Goal: Task Accomplishment & Management: Complete application form

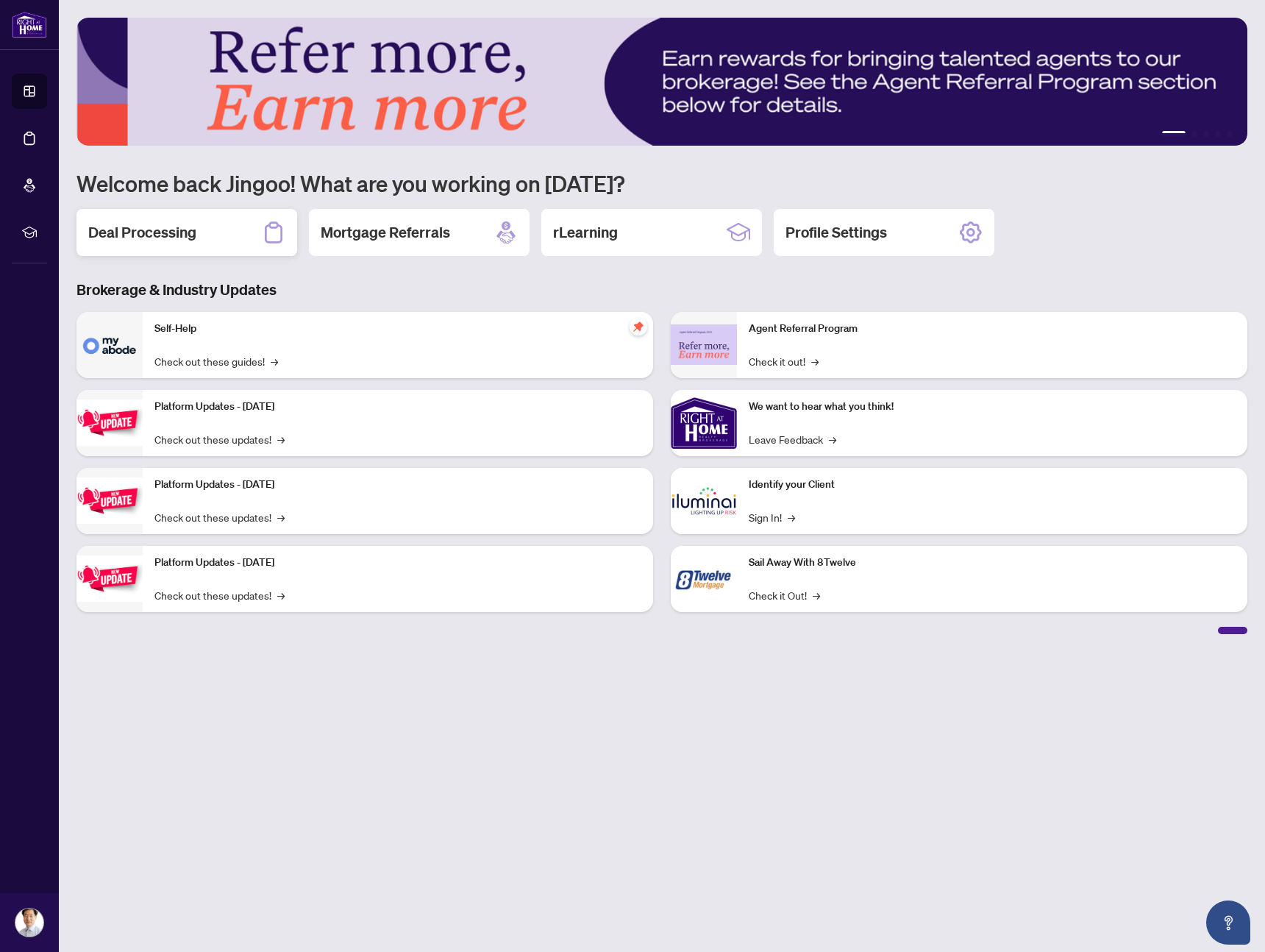
click at [158, 234] on h2 "Deal Processing" at bounding box center [142, 232] width 108 height 20
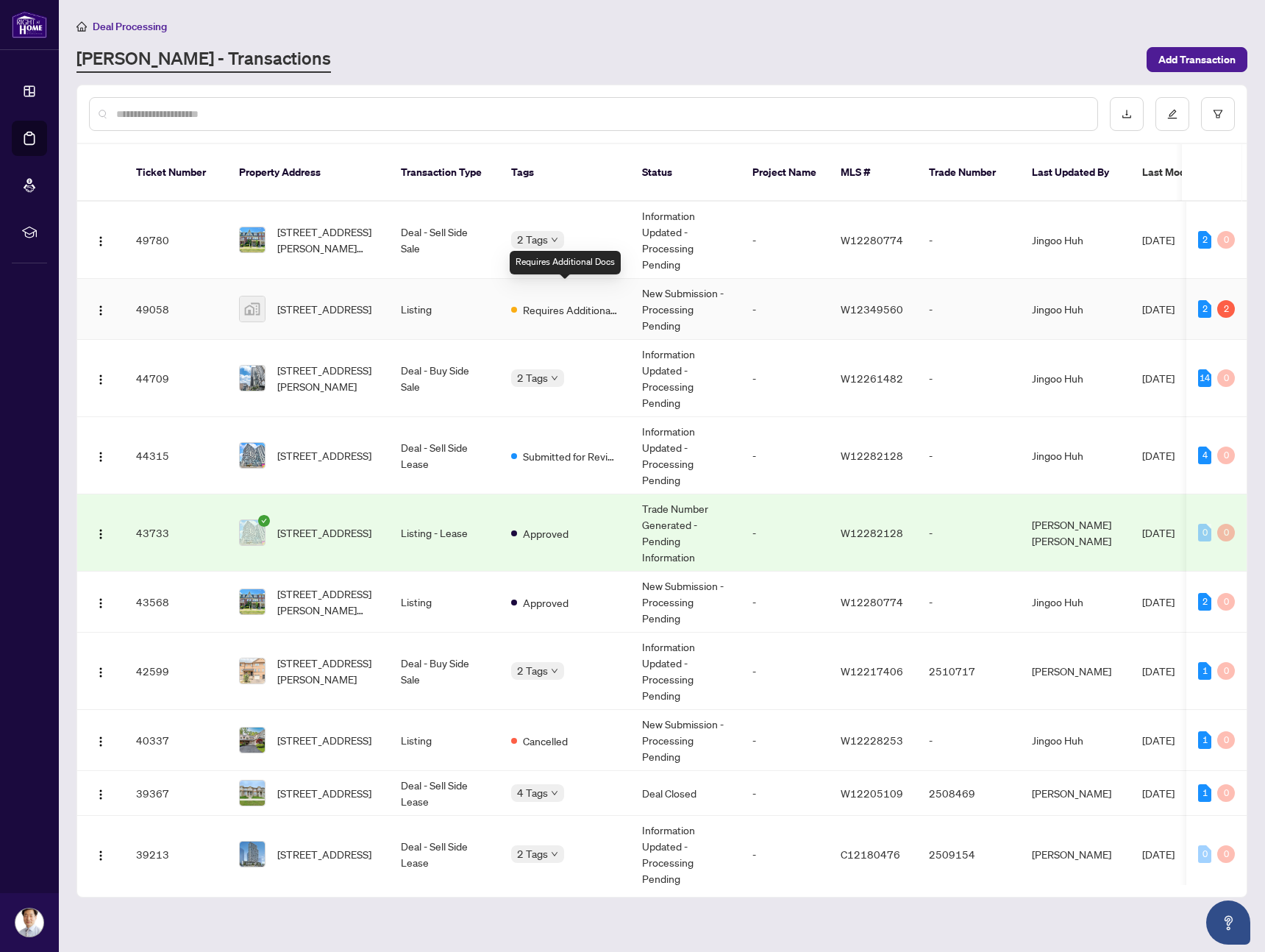
click at [554, 301] on span "Requires Additional Docs" at bounding box center [570, 309] width 96 height 16
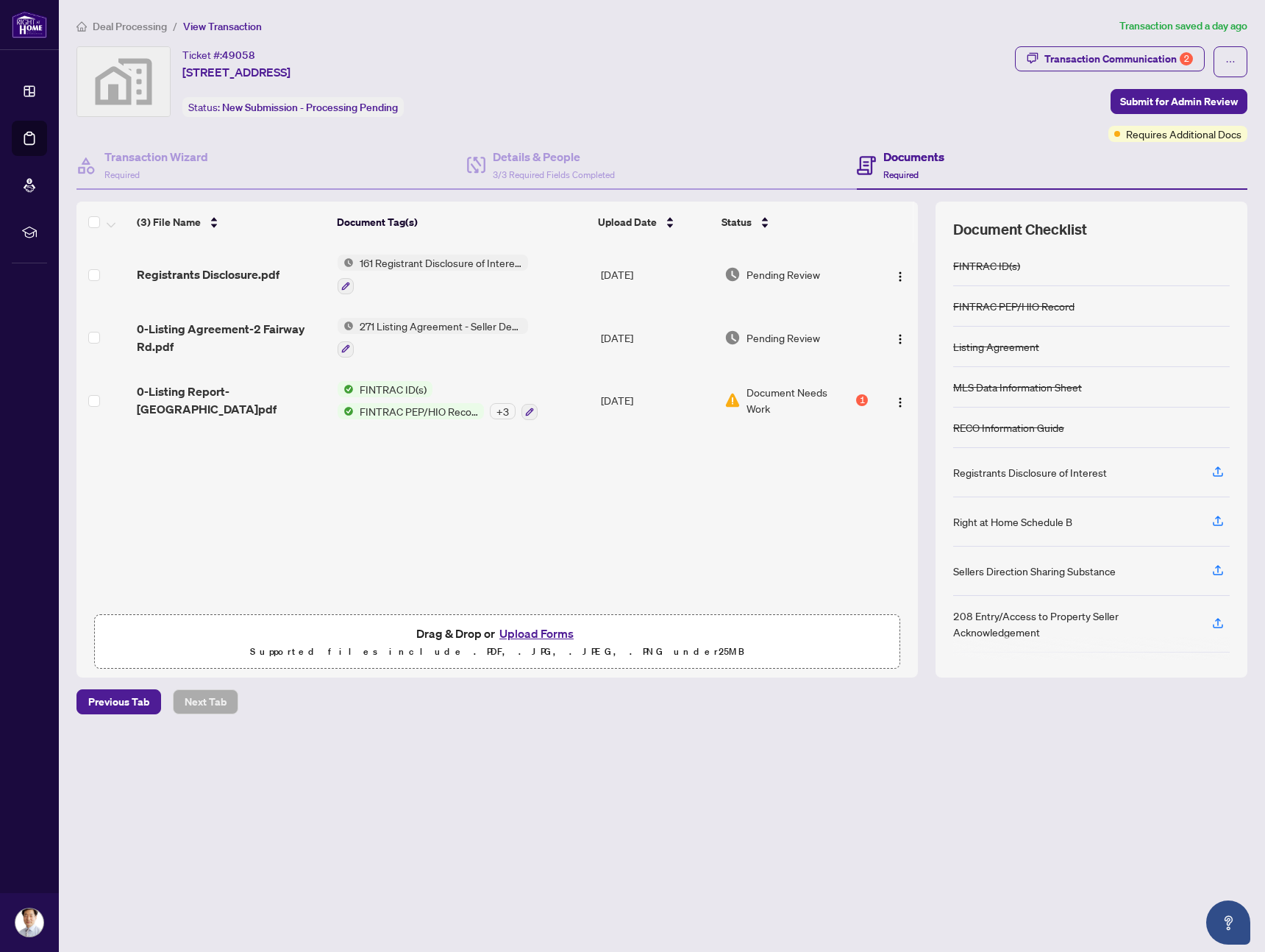
click at [837, 394] on span "Document Needs Work" at bounding box center [800, 400] width 107 height 33
click at [1145, 63] on div "Transaction Communication 2" at bounding box center [1119, 59] width 149 height 24
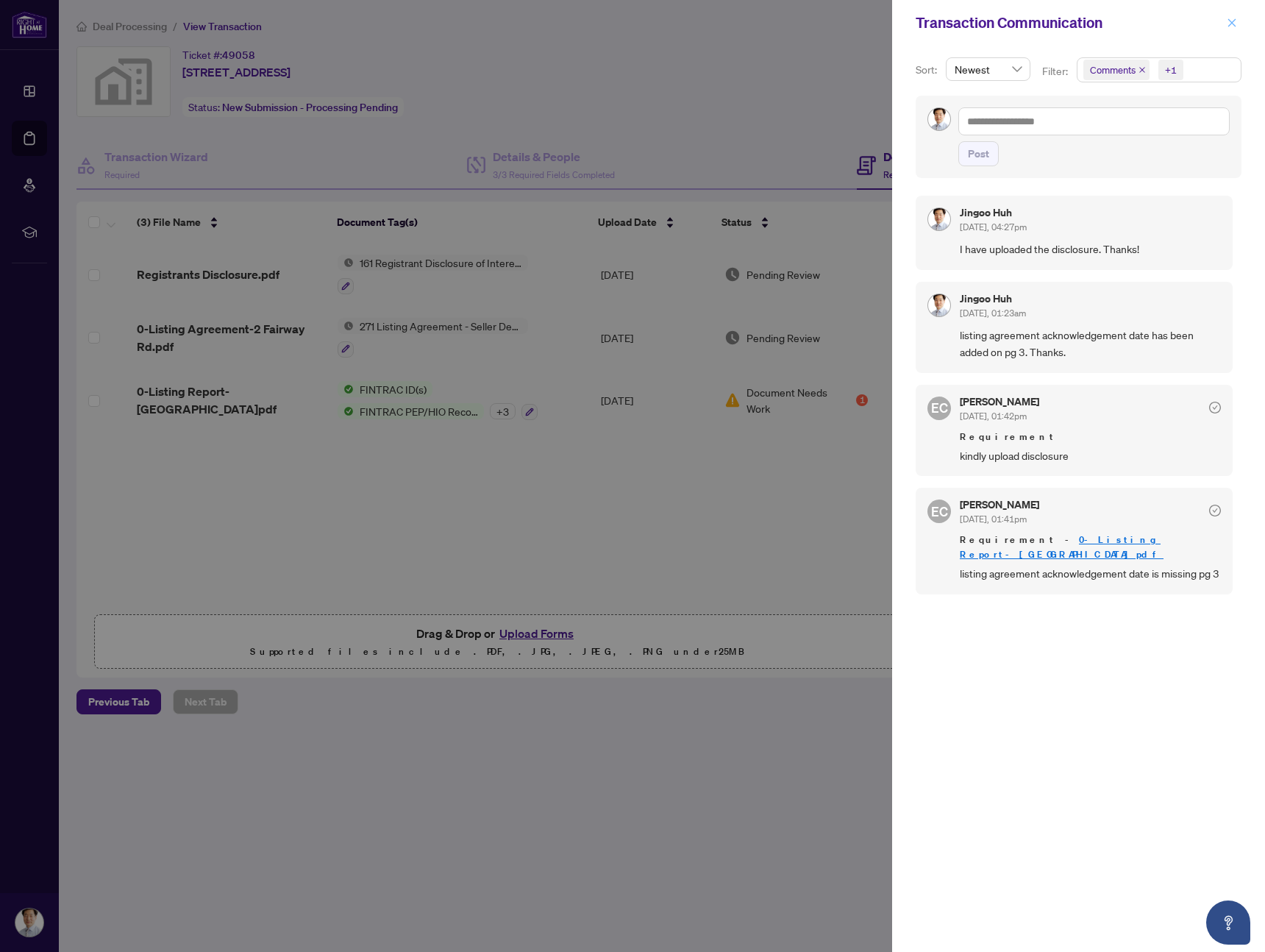
click at [1230, 26] on icon "close" at bounding box center [1232, 23] width 11 height 11
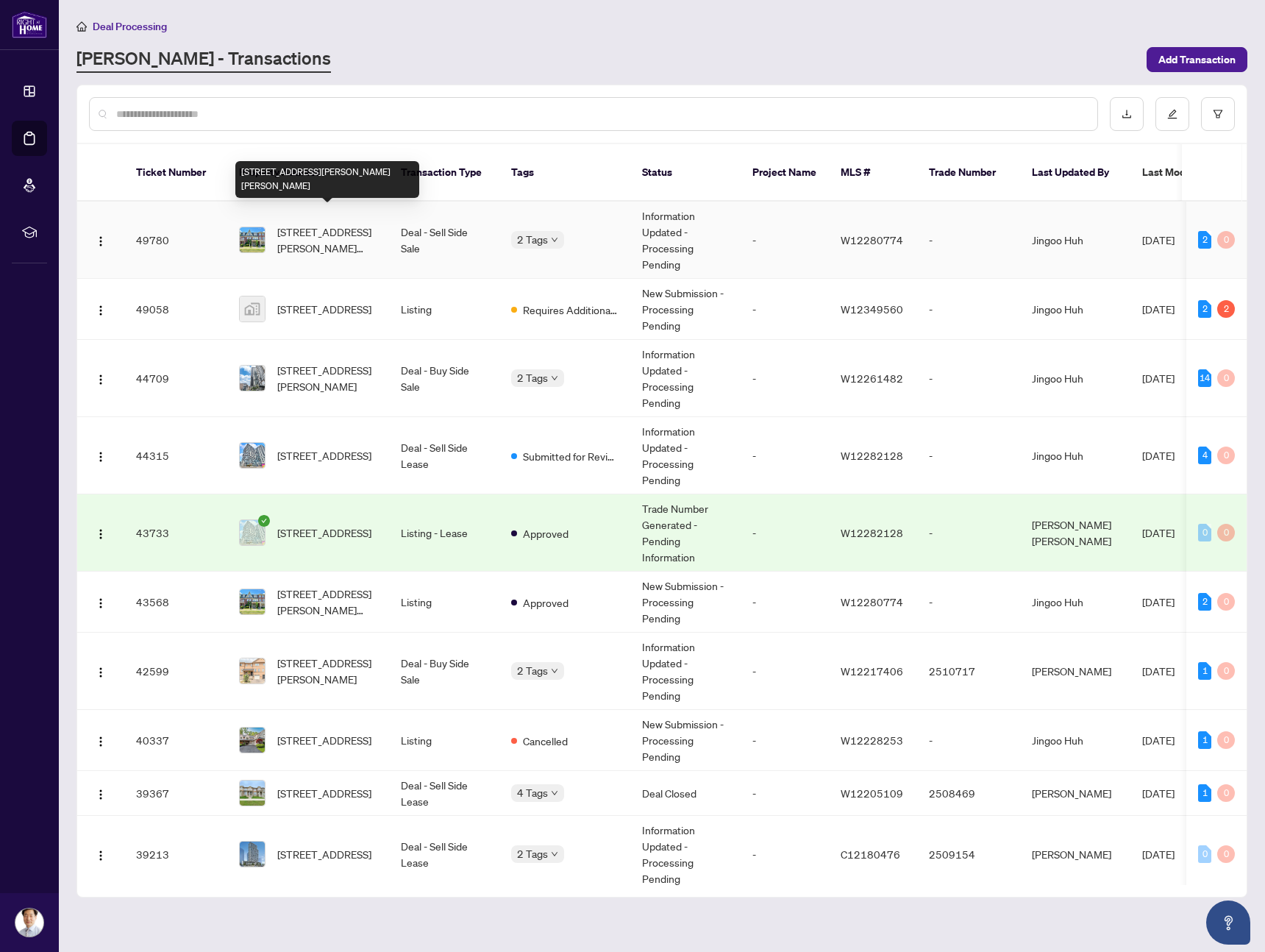
click at [328, 225] on span "664 Holly Ave, Milton, Ontario L9T 0G2, Canada" at bounding box center [327, 240] width 100 height 33
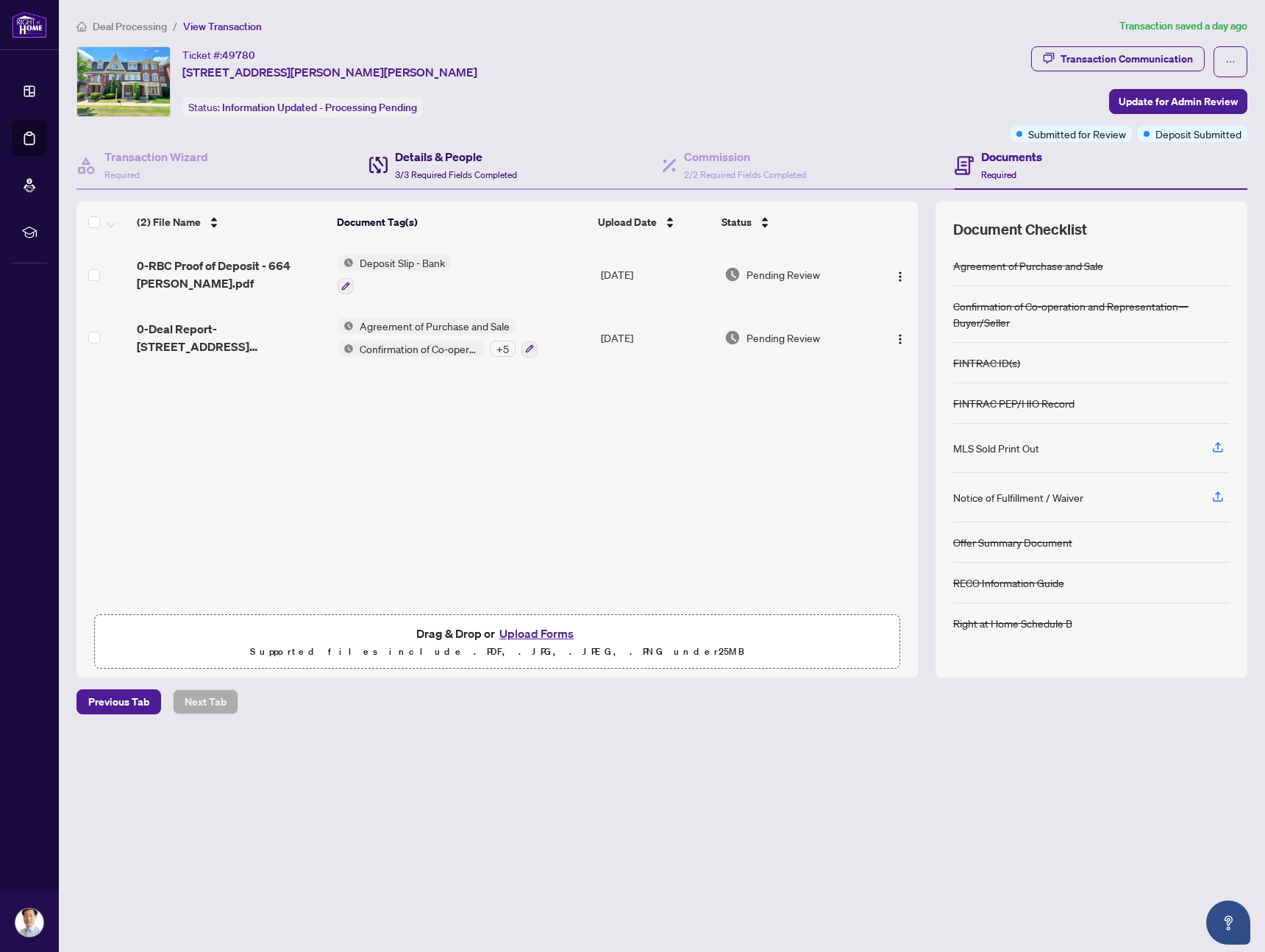
click at [426, 161] on h4 "Details & People" at bounding box center [457, 157] width 122 height 18
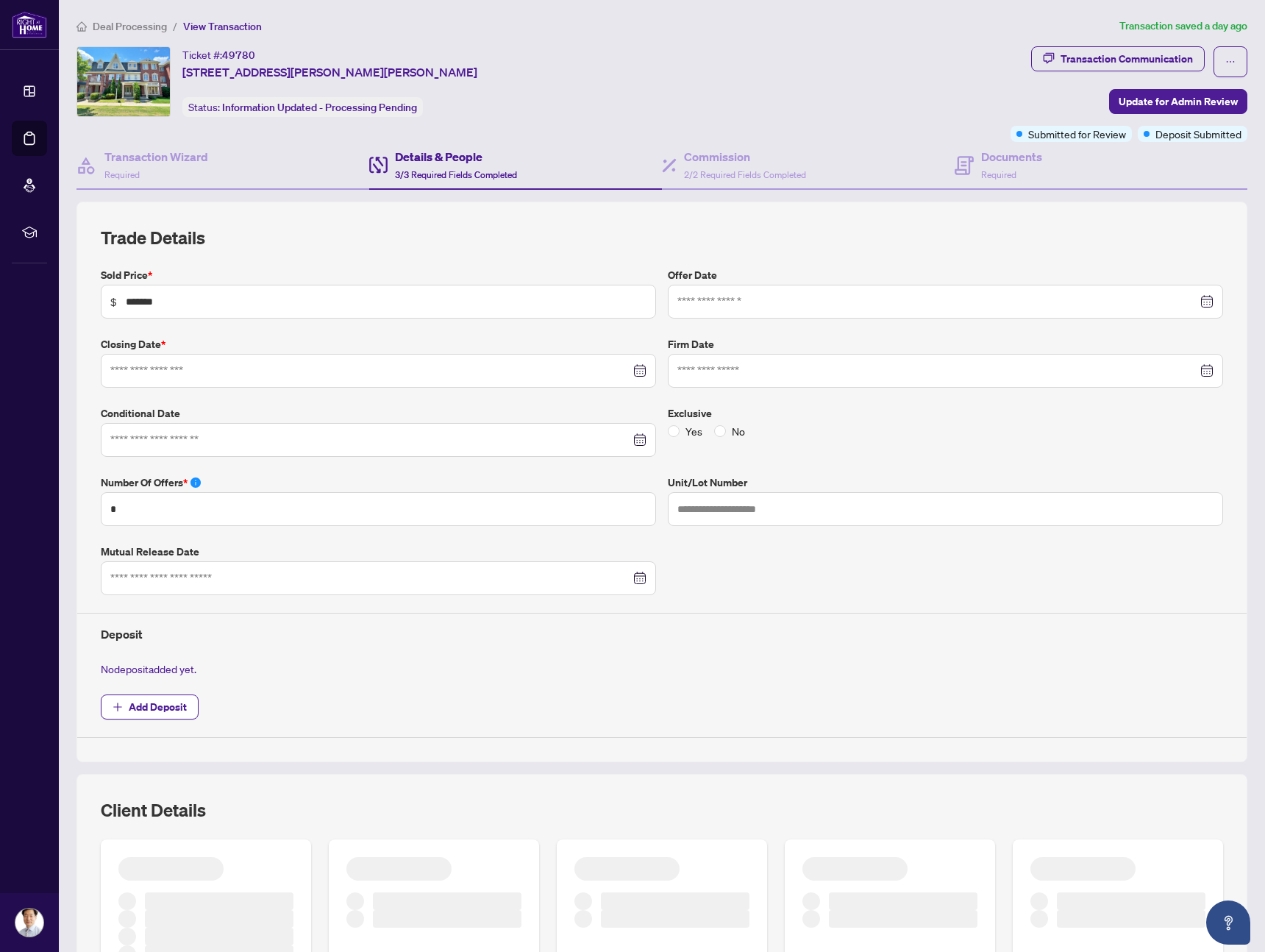
type input "**********"
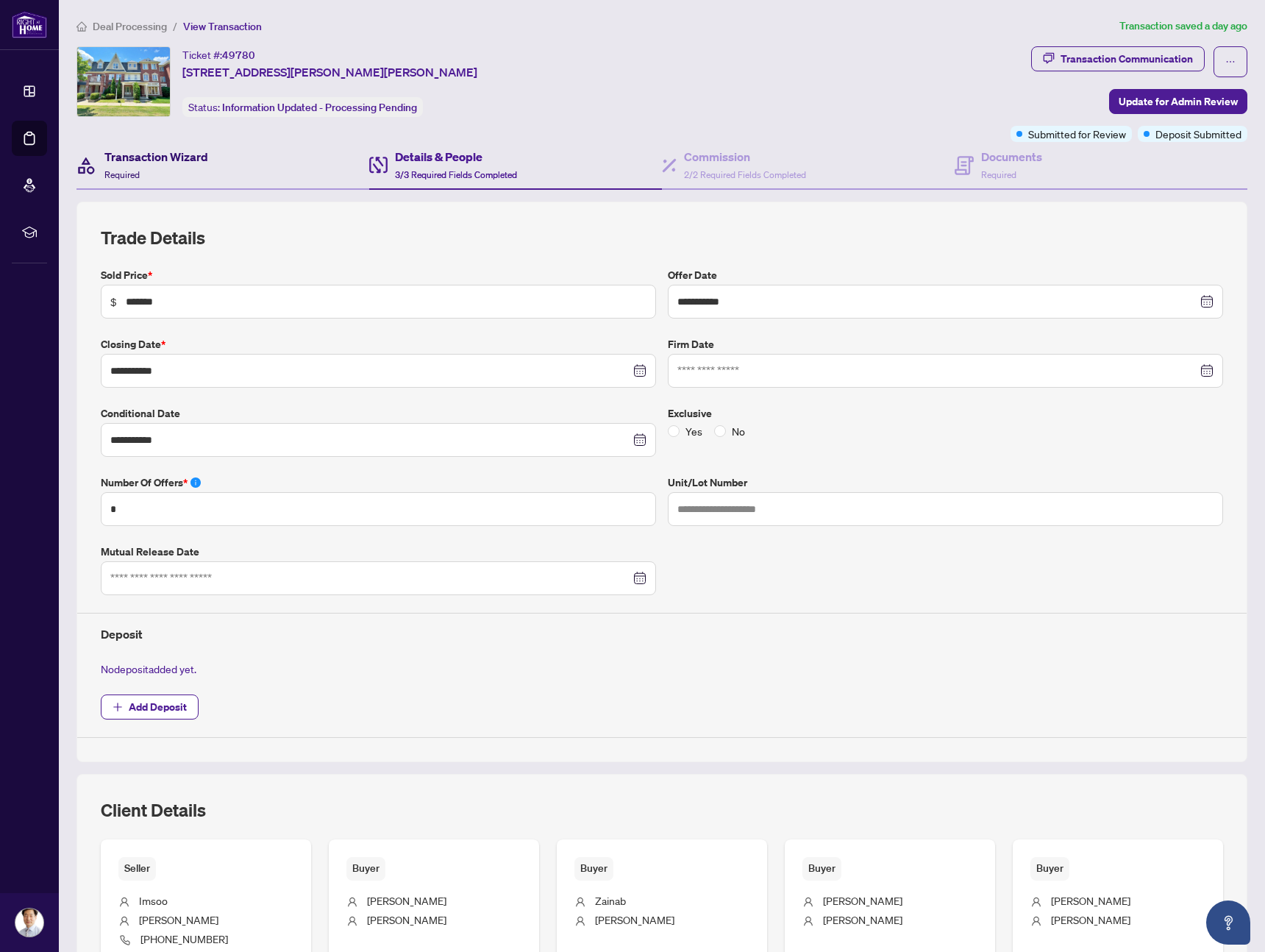
click at [141, 168] on div "Transaction Wizard Required" at bounding box center [156, 165] width 104 height 34
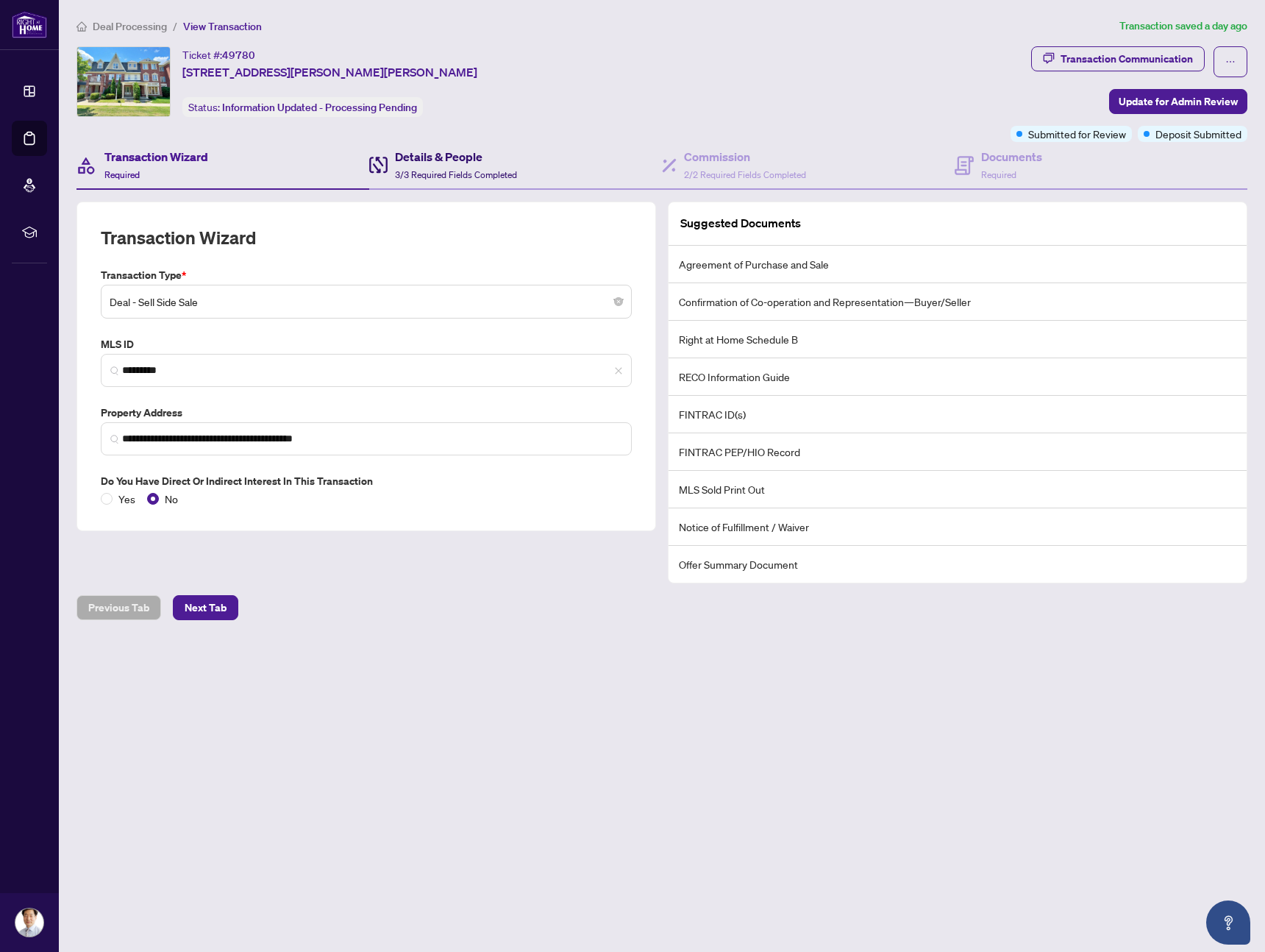
click at [463, 171] on span "3/3 Required Fields Completed" at bounding box center [457, 175] width 122 height 11
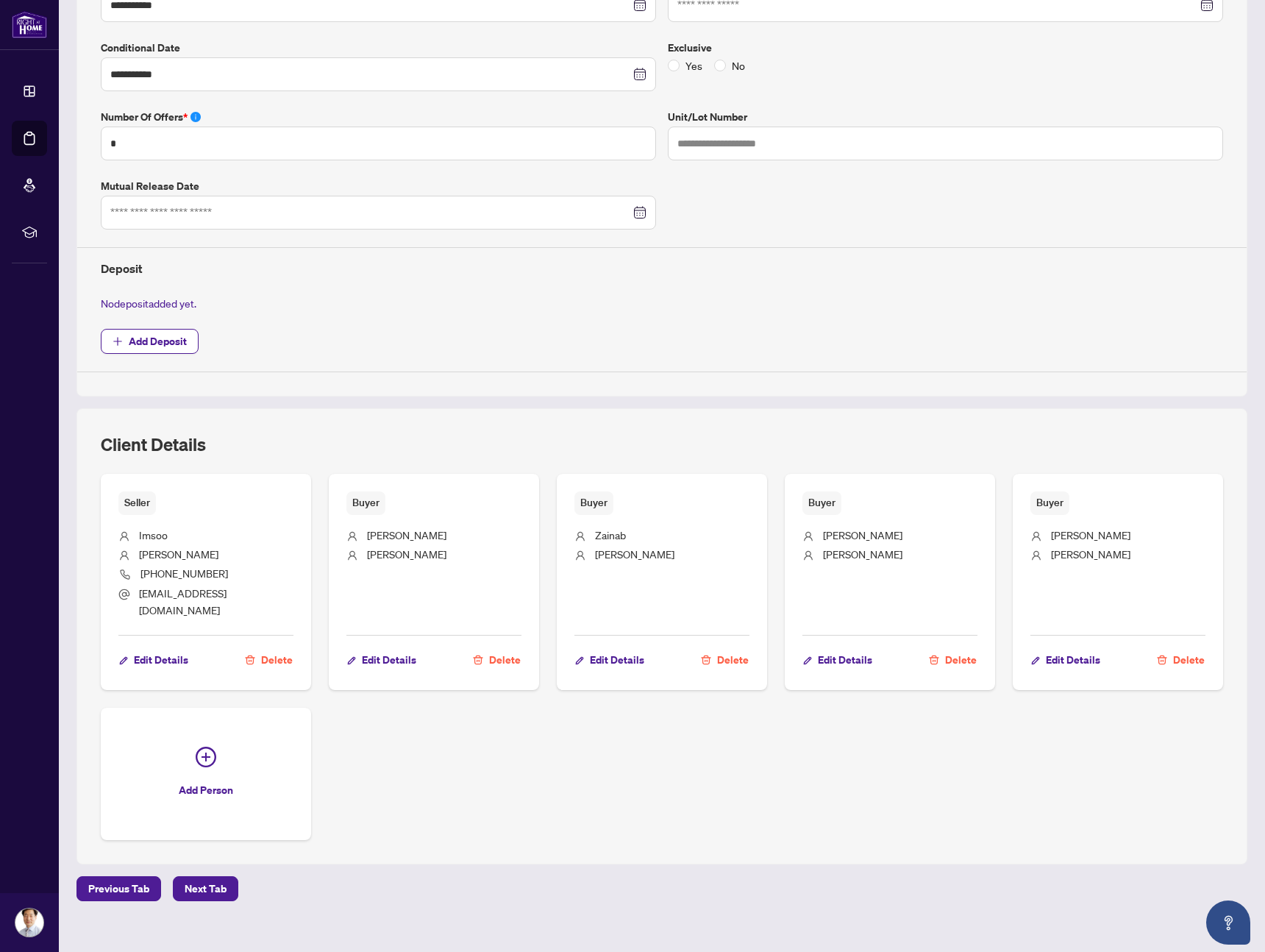
scroll to position [367, 0]
click at [211, 875] on span "Next Tab" at bounding box center [205, 887] width 42 height 24
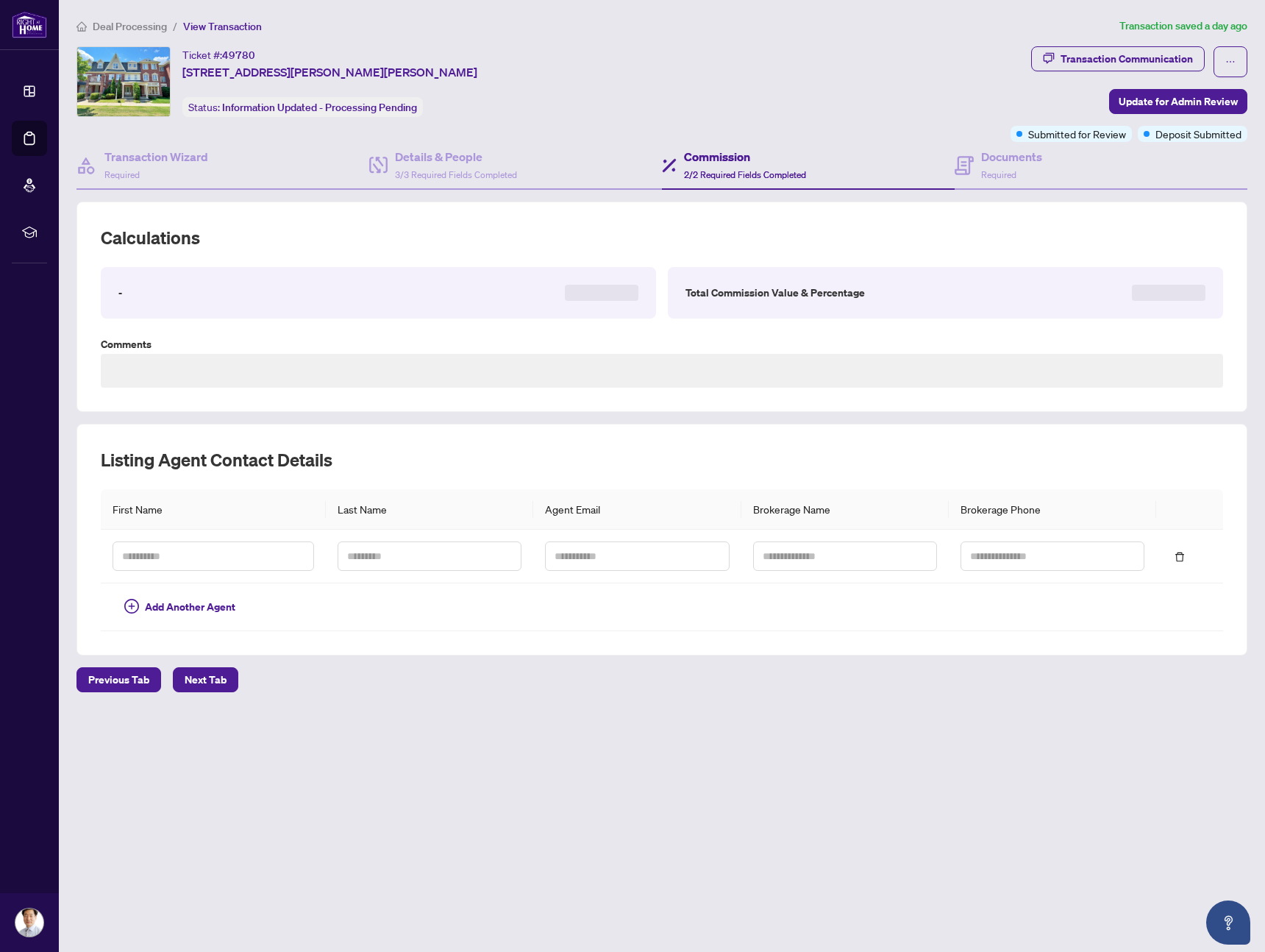
type textarea "**********"
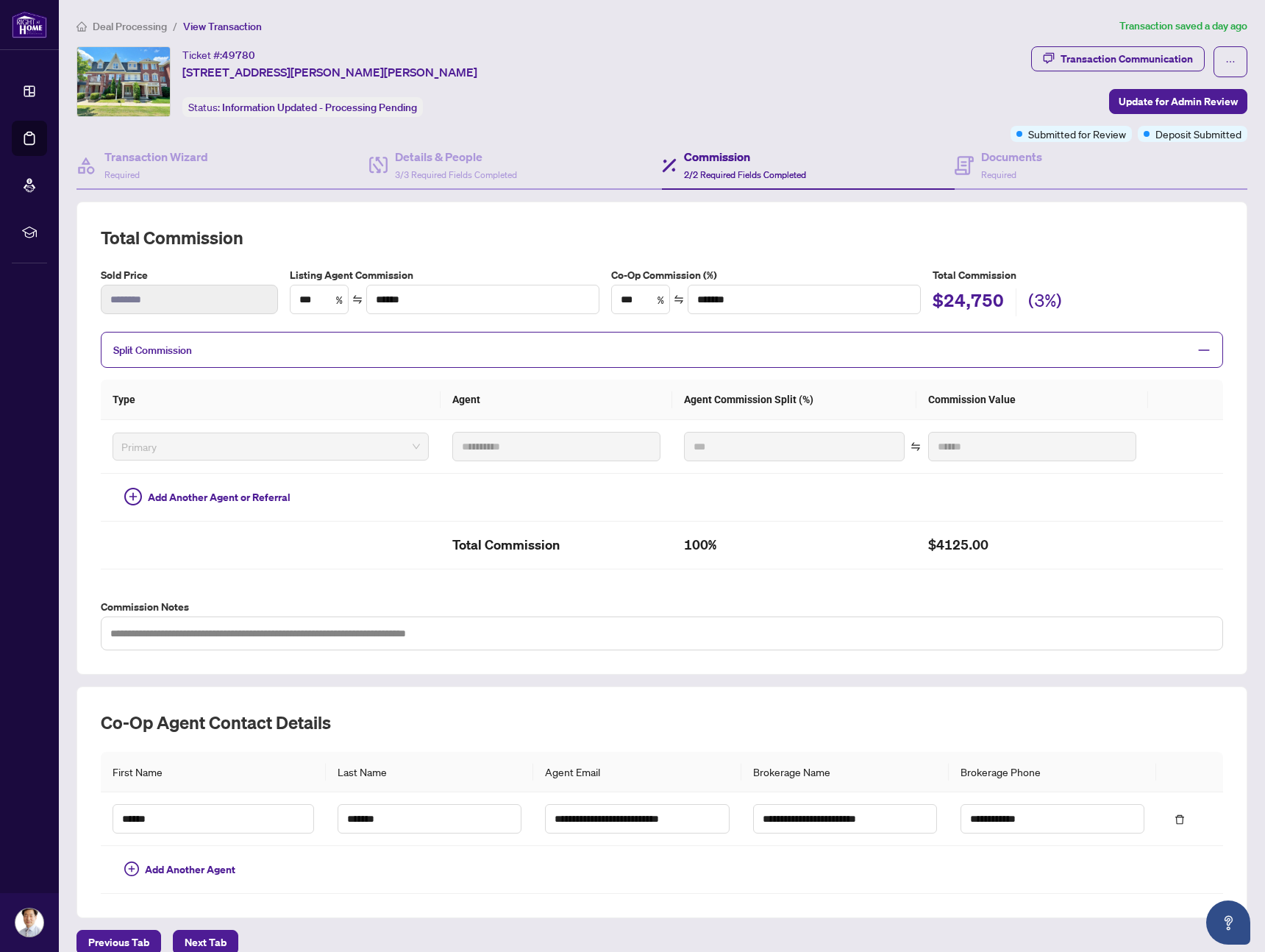
scroll to position [70, 0]
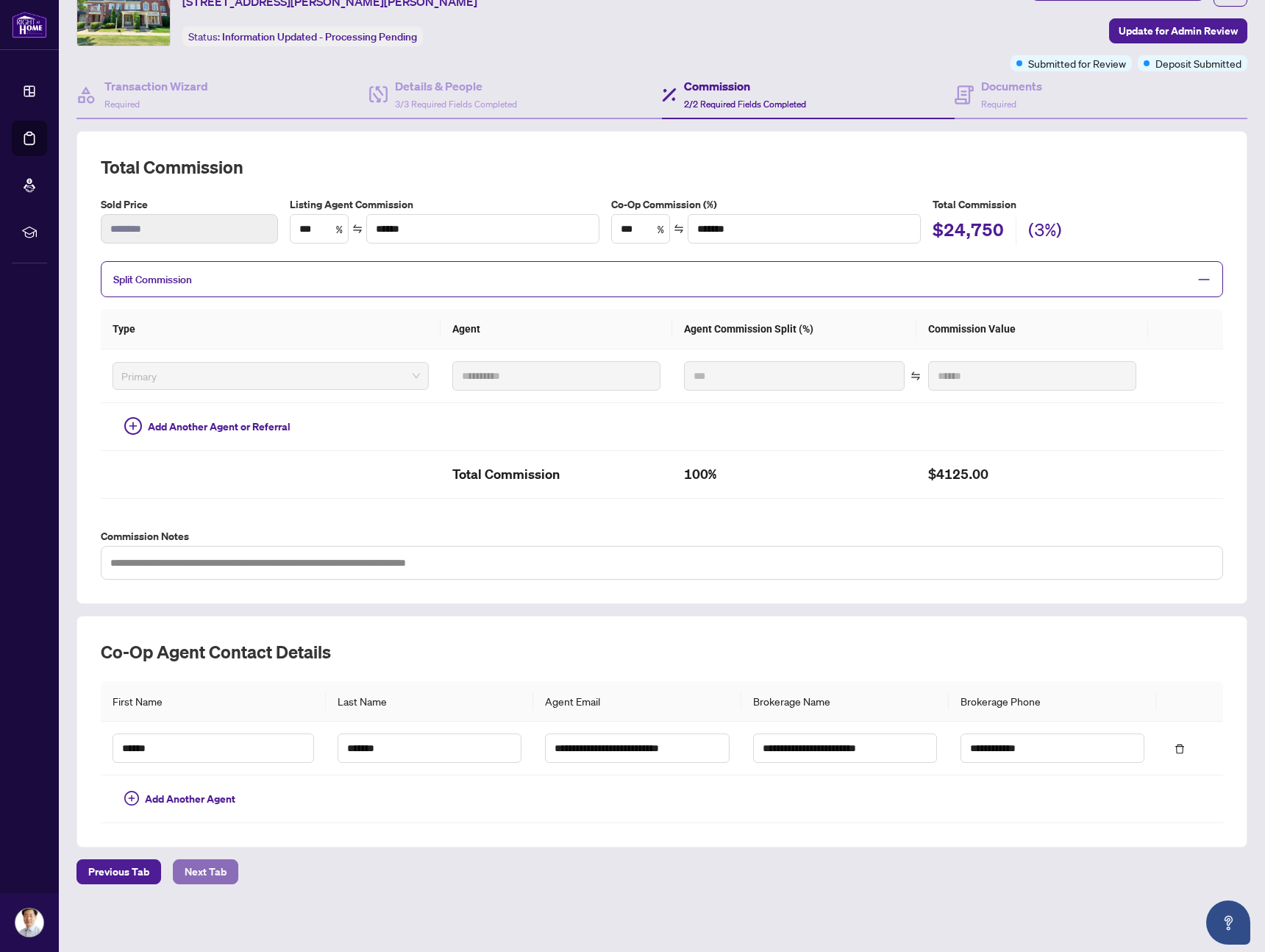
click at [222, 870] on span "Next Tab" at bounding box center [205, 871] width 42 height 24
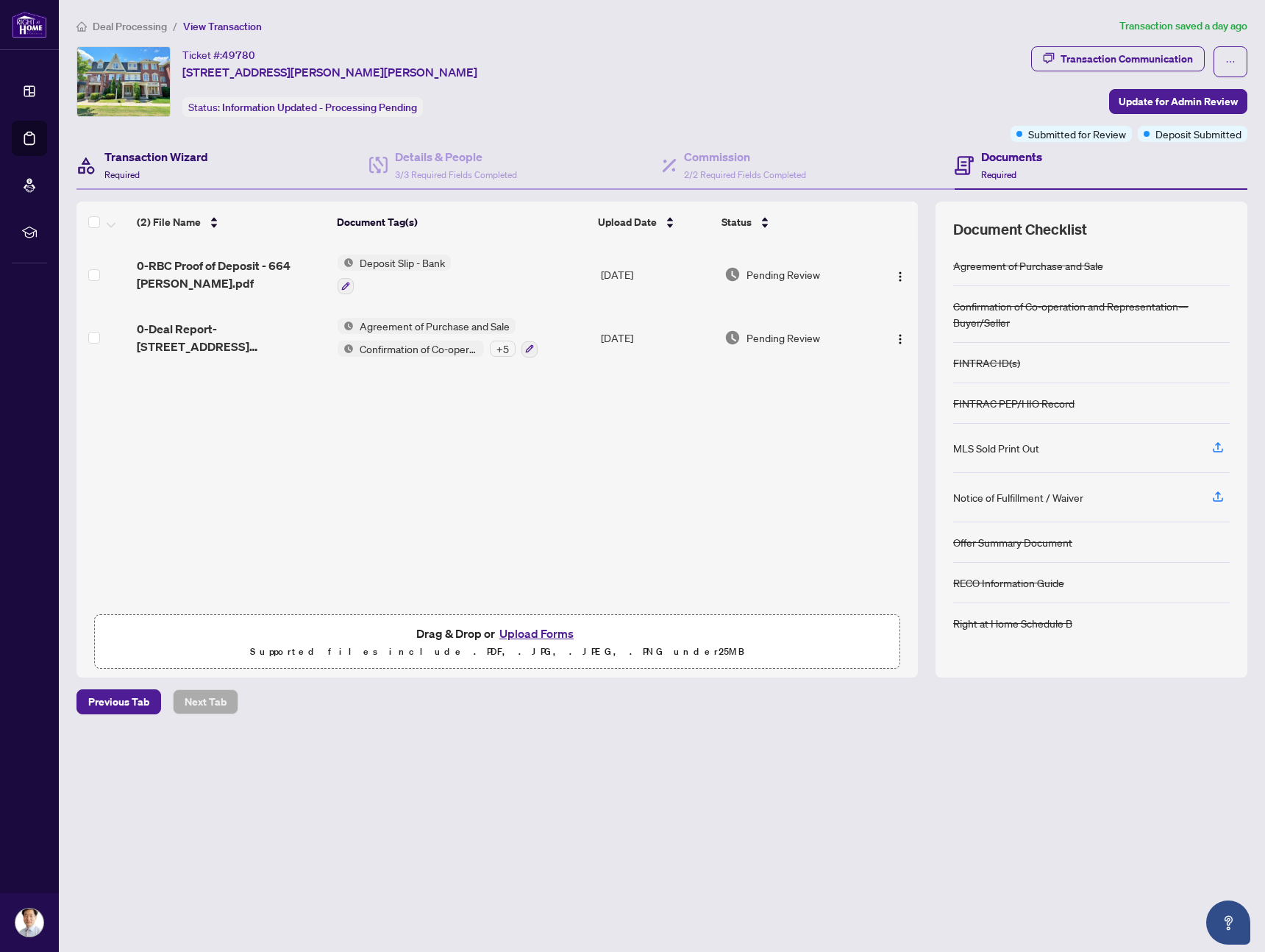
click at [136, 169] on span "Required" at bounding box center [122, 175] width 35 height 11
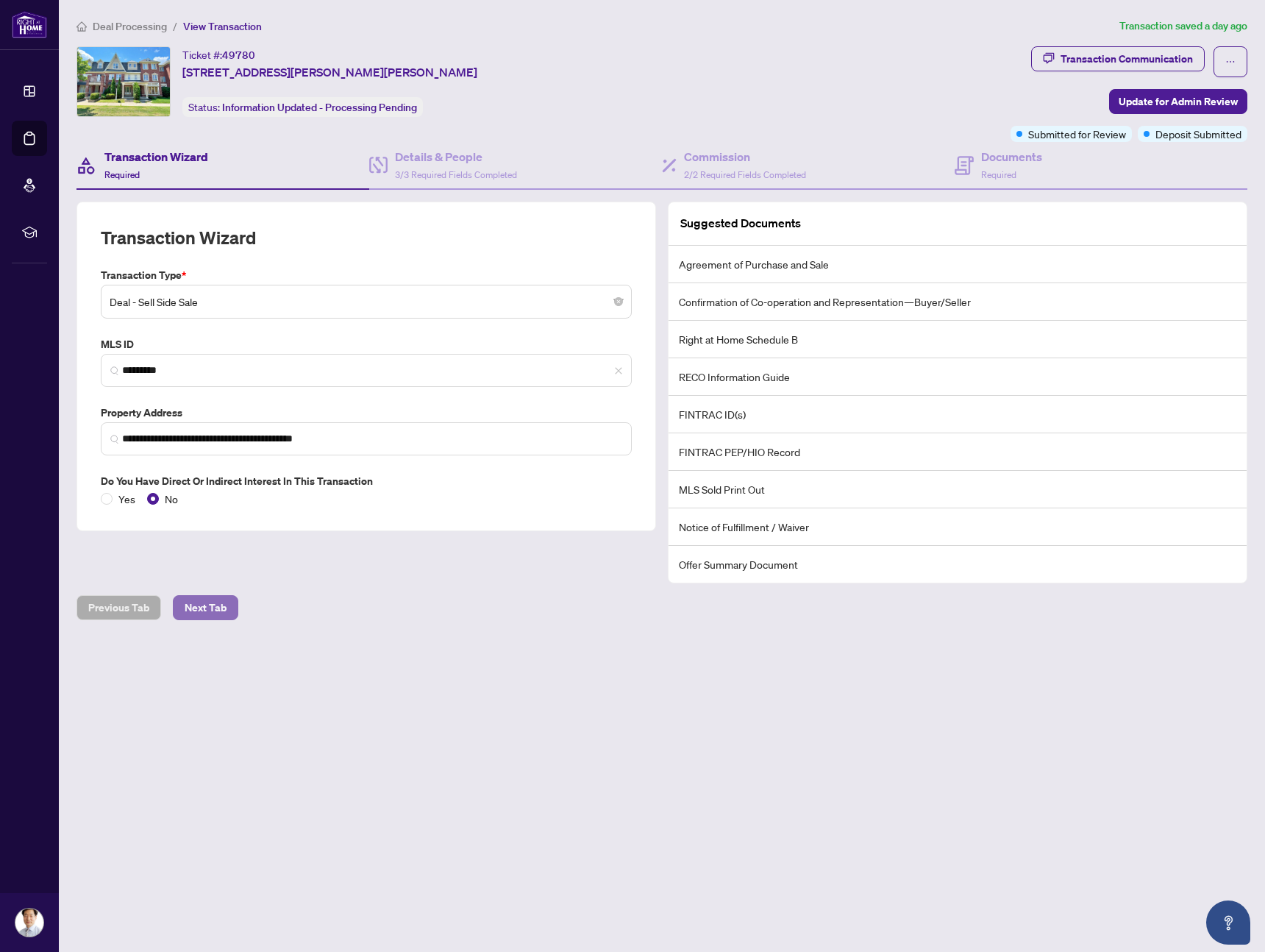
click at [218, 607] on span "Next Tab" at bounding box center [205, 607] width 42 height 24
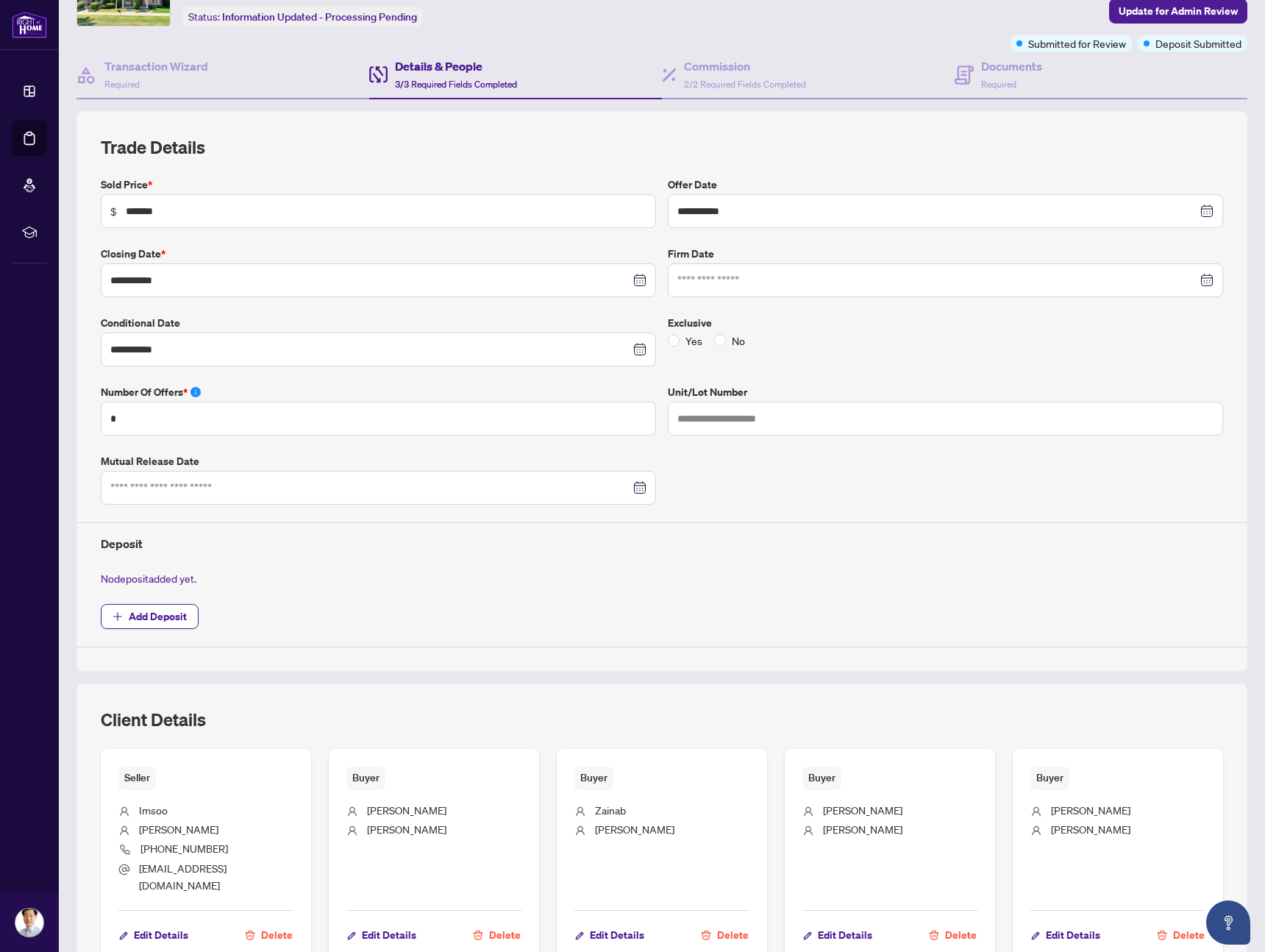
scroll to position [94, 0]
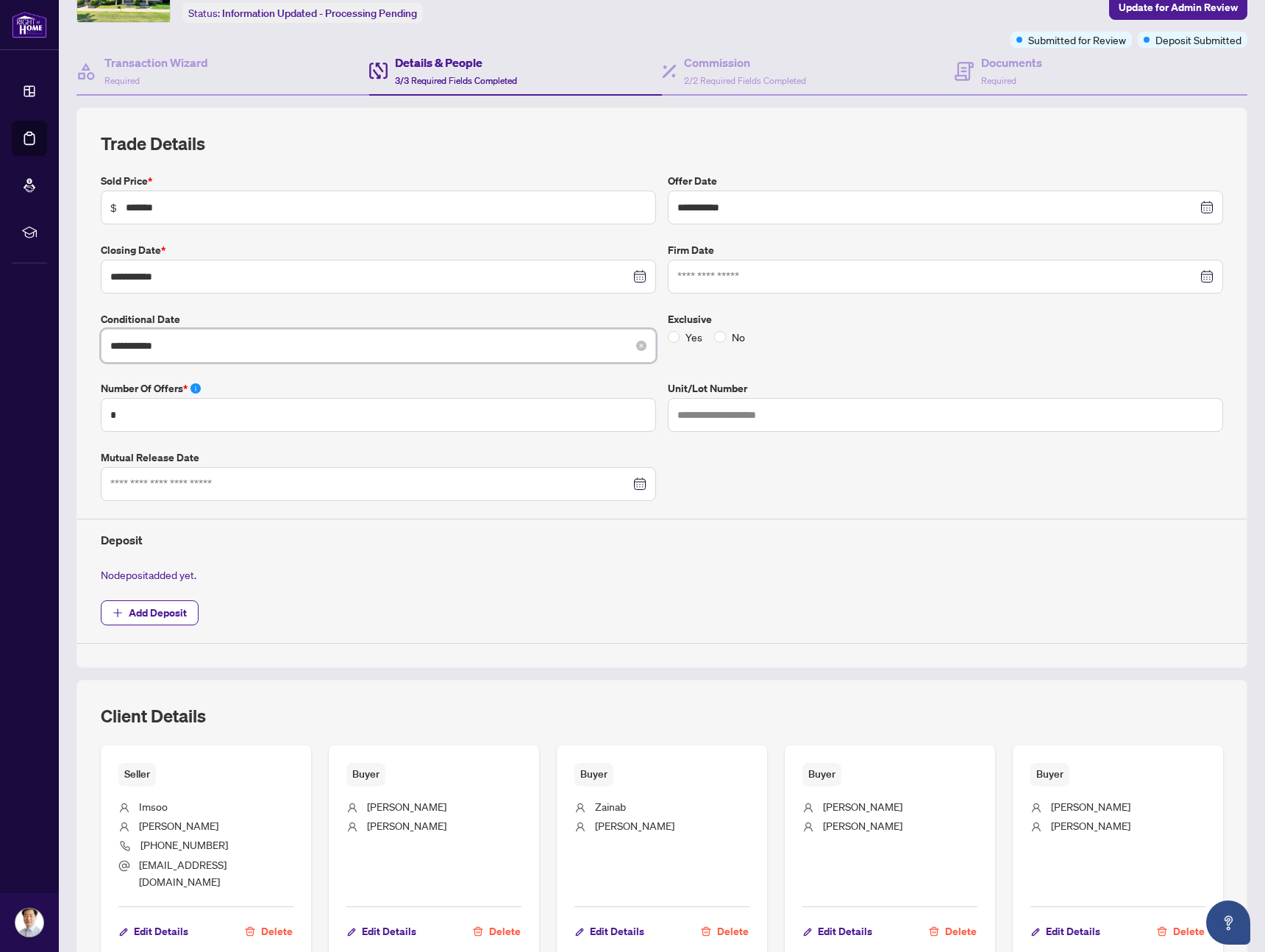
click at [143, 342] on input "**********" at bounding box center [370, 345] width 520 height 16
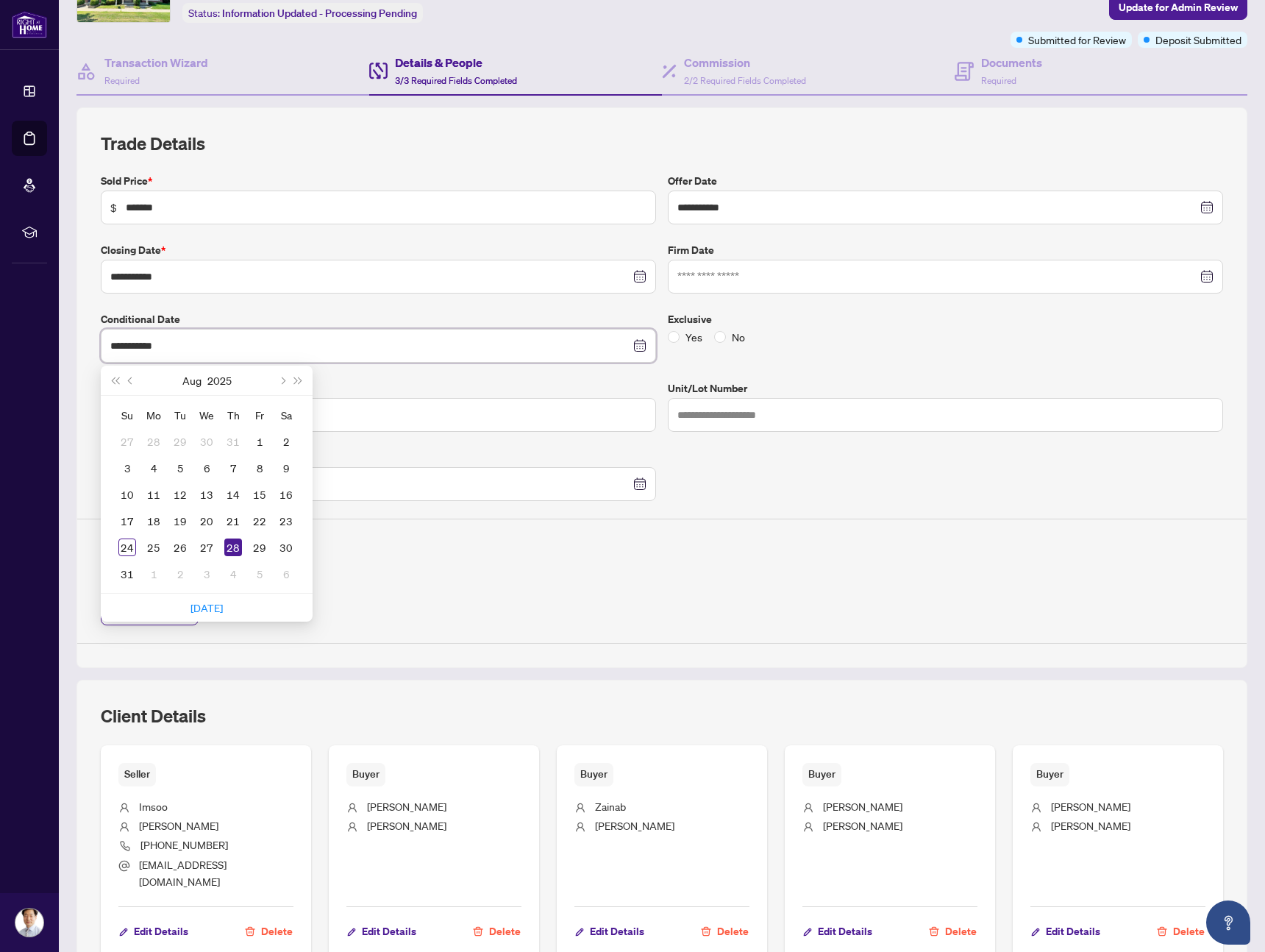
type input "**********"
click at [587, 581] on div "No deposit added yet." at bounding box center [661, 575] width 1134 height 16
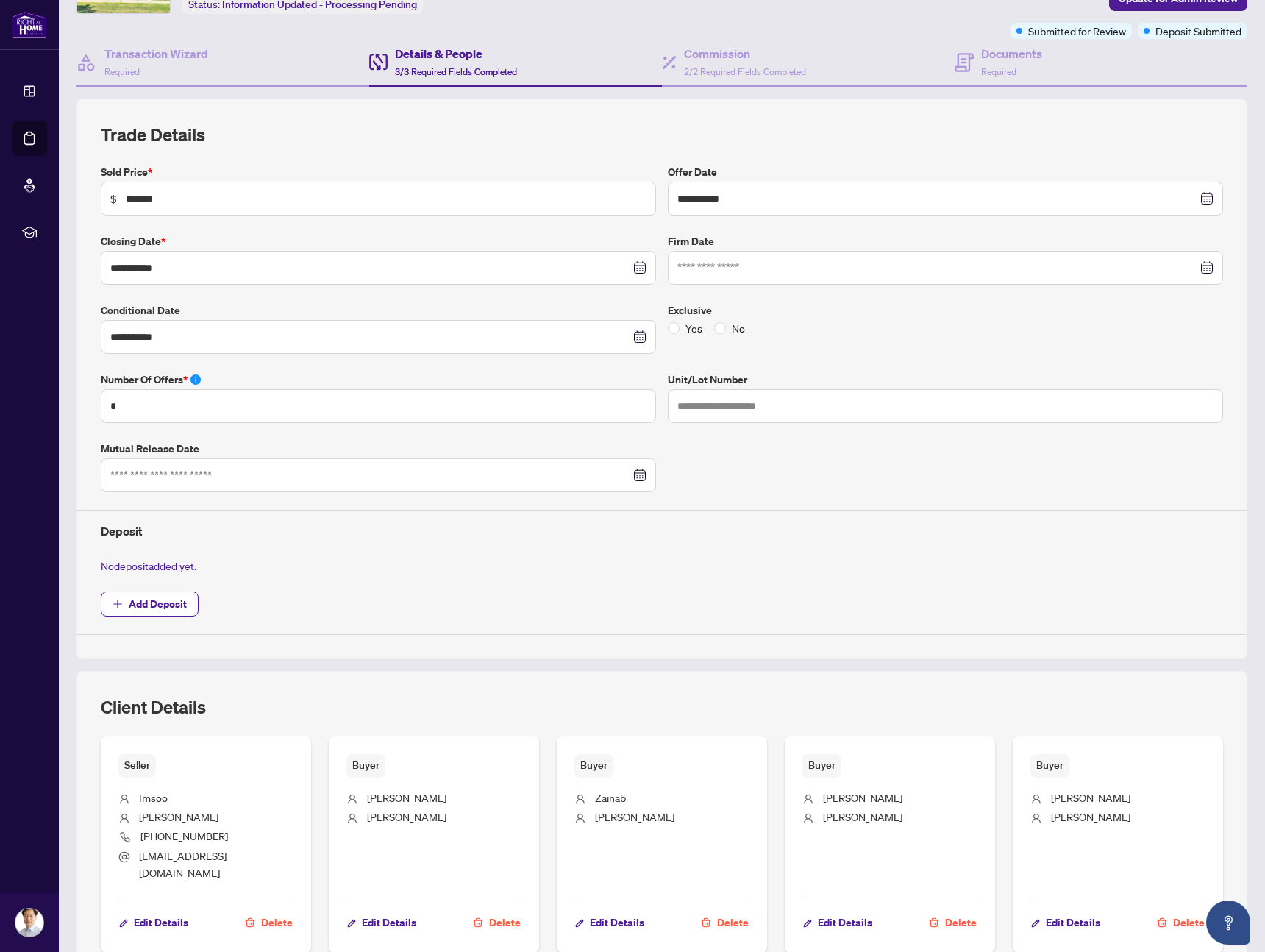
scroll to position [0, 0]
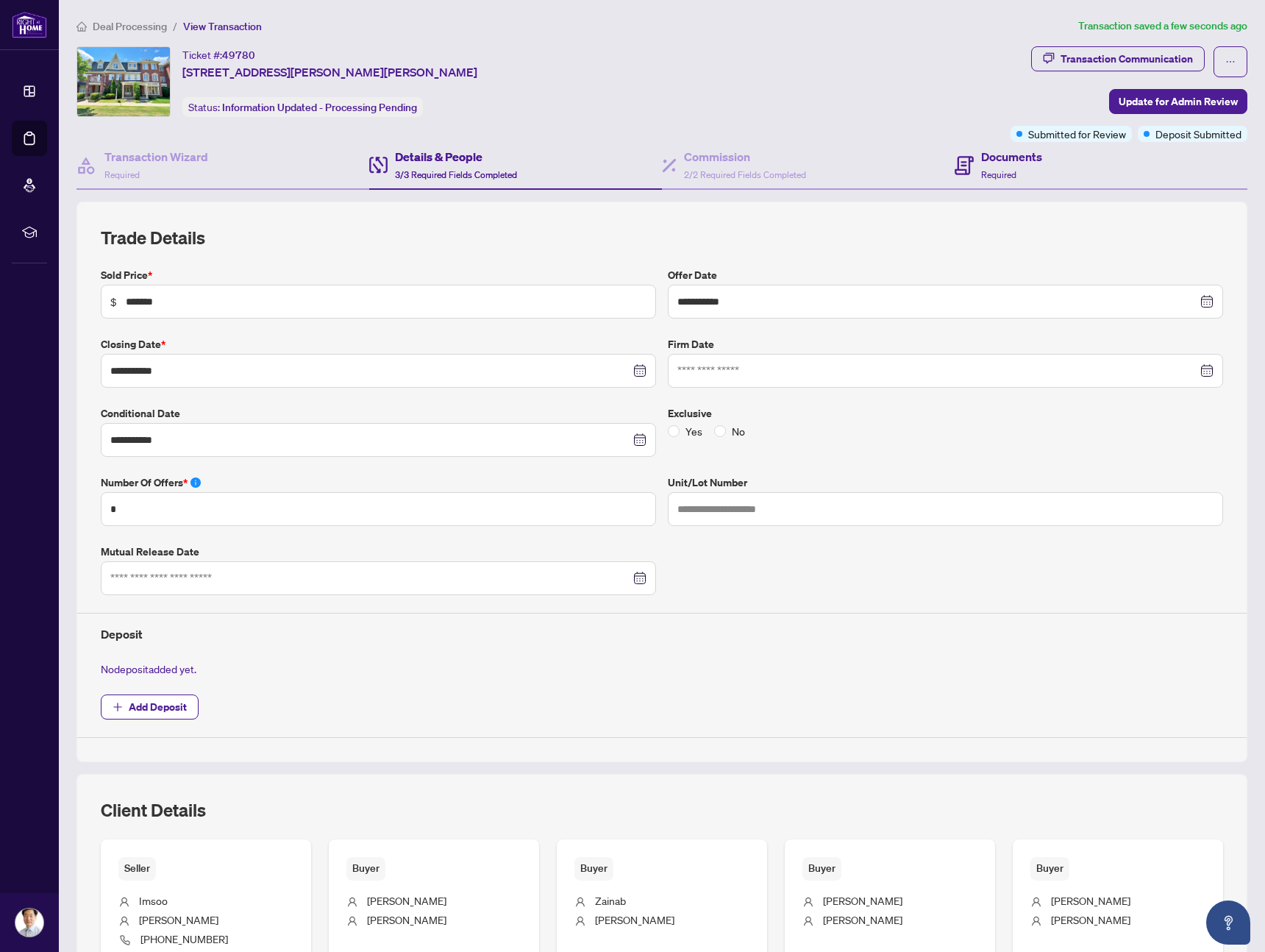
drag, startPoint x: 1139, startPoint y: 104, endPoint x: 1147, endPoint y: 170, distance: 66.5
click at [1147, 170] on div "**********" at bounding box center [661, 638] width 1183 height 1183
click at [1155, 95] on span "Update for Admin Review" at bounding box center [1178, 101] width 119 height 24
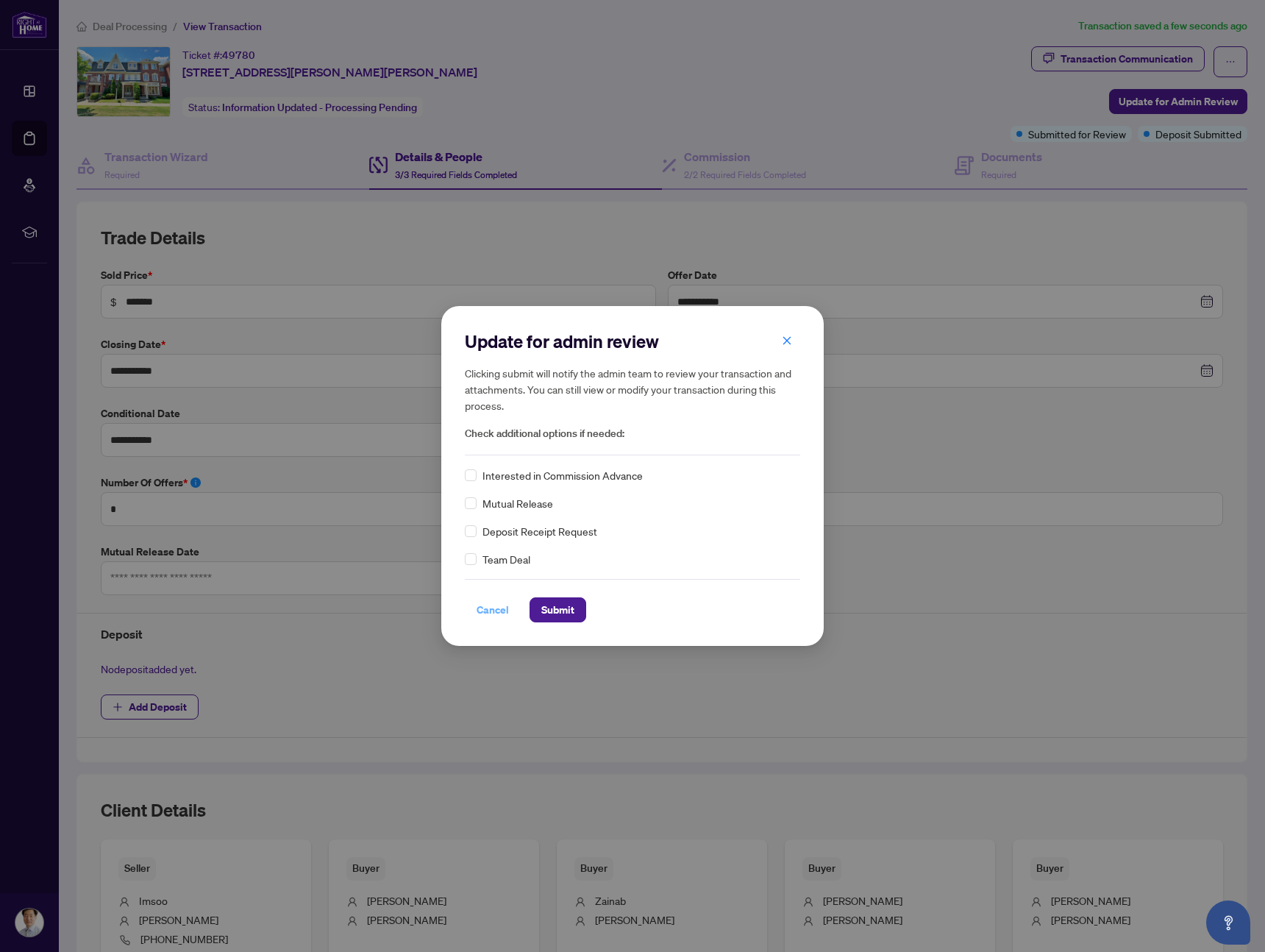
click at [495, 612] on span "Cancel" at bounding box center [493, 609] width 33 height 24
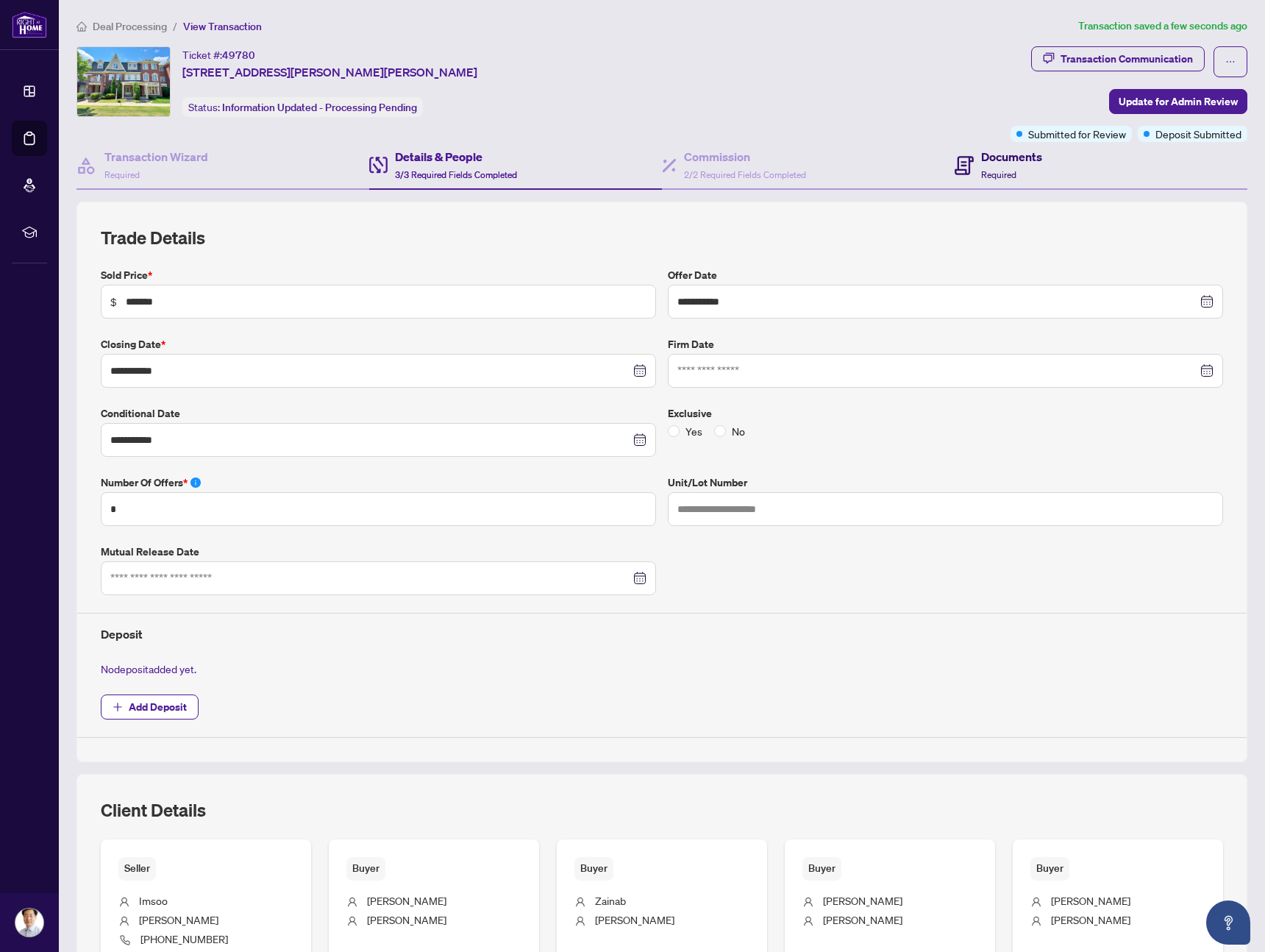
click at [1000, 166] on div "Documents Required" at bounding box center [1012, 165] width 61 height 34
